Goal: Task Accomplishment & Management: Manage account settings

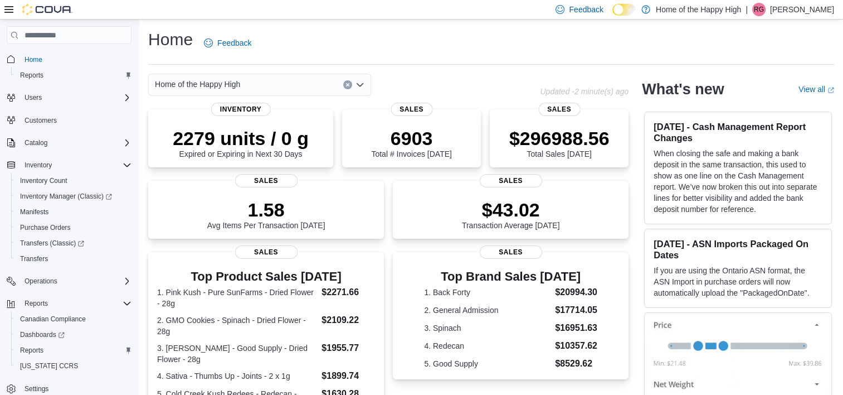
click at [786, 4] on p "Ryan Gibbons" at bounding box center [802, 9] width 64 height 13
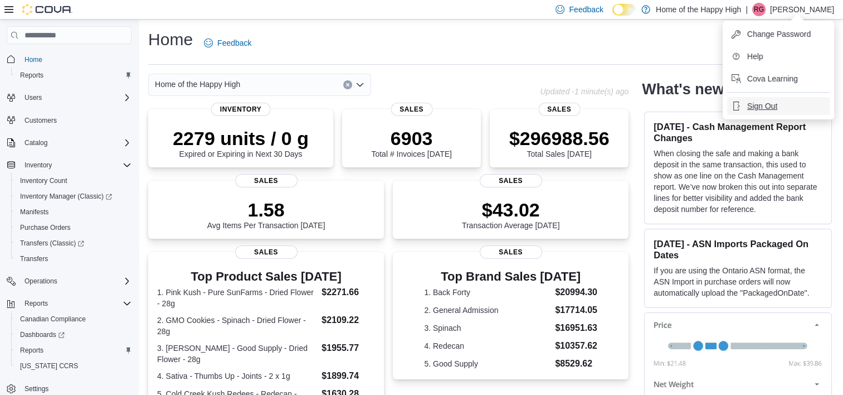
click at [756, 100] on span "Sign Out" at bounding box center [762, 105] width 30 height 11
